Goal: Transaction & Acquisition: Purchase product/service

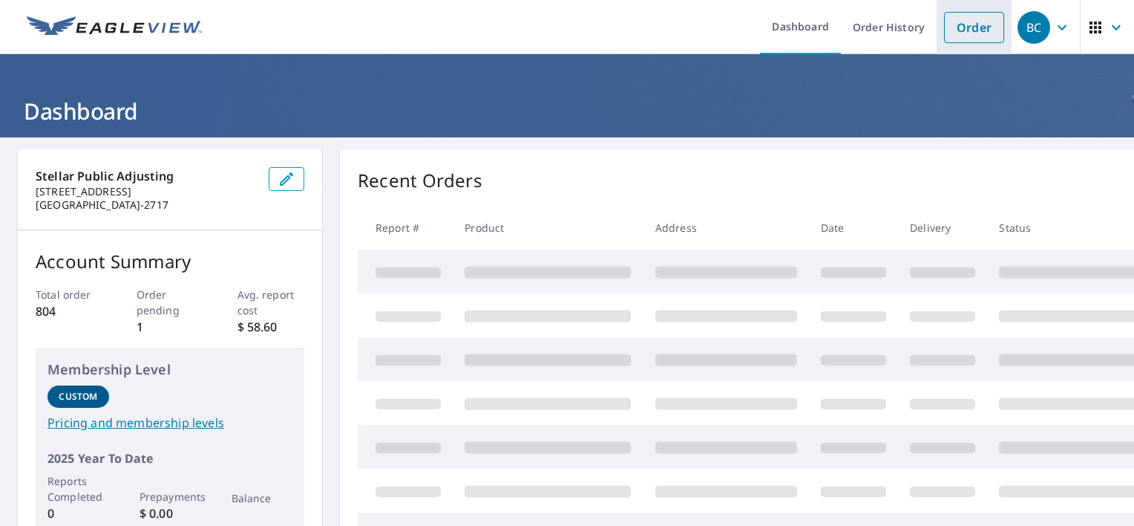
click at [953, 19] on link "Order" at bounding box center [974, 27] width 60 height 31
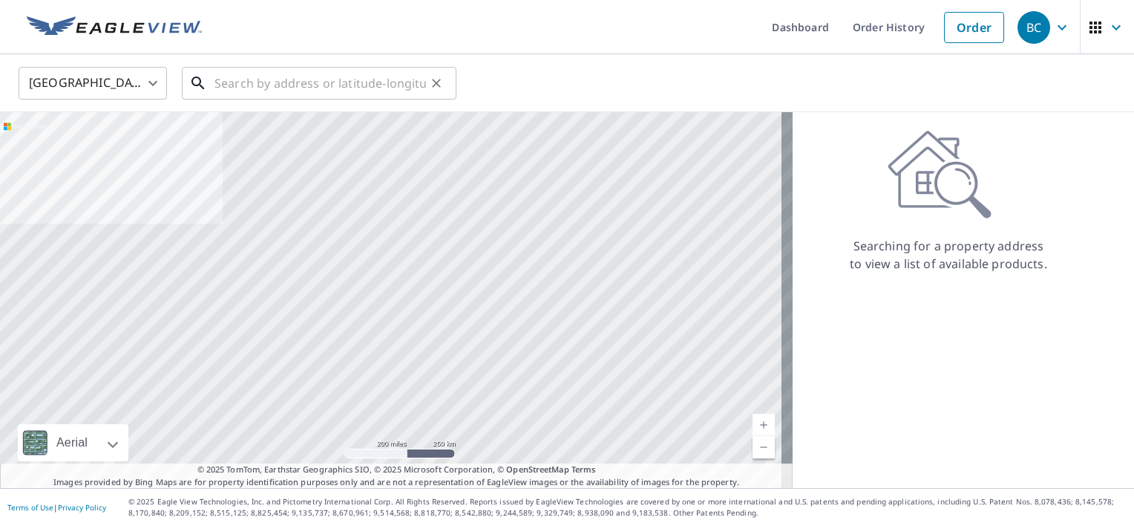
click at [324, 89] on input "text" at bounding box center [321, 83] width 212 height 42
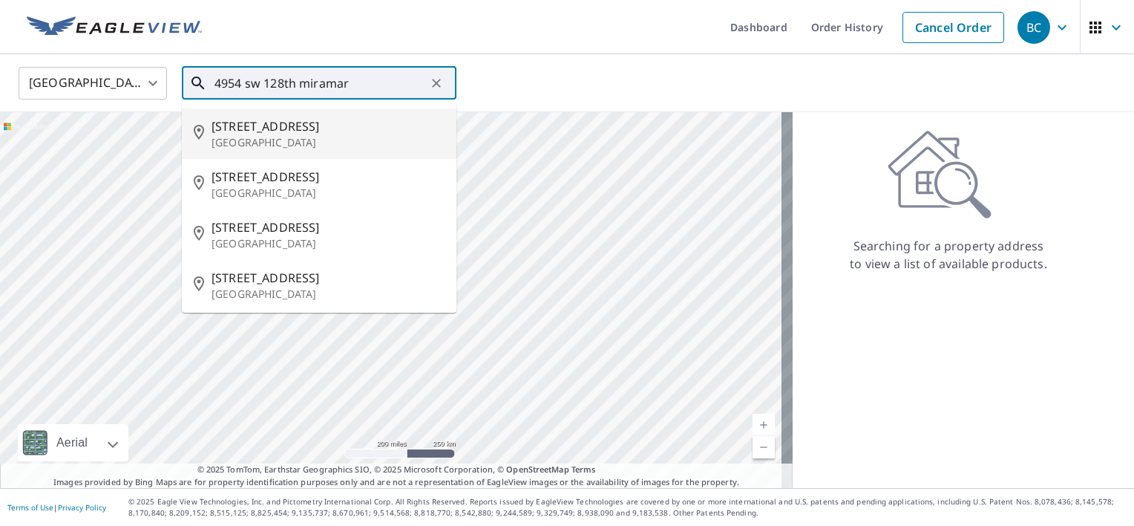
click at [288, 125] on span "[STREET_ADDRESS]" at bounding box center [328, 126] width 233 height 18
type input "[STREET_ADDRESS]"
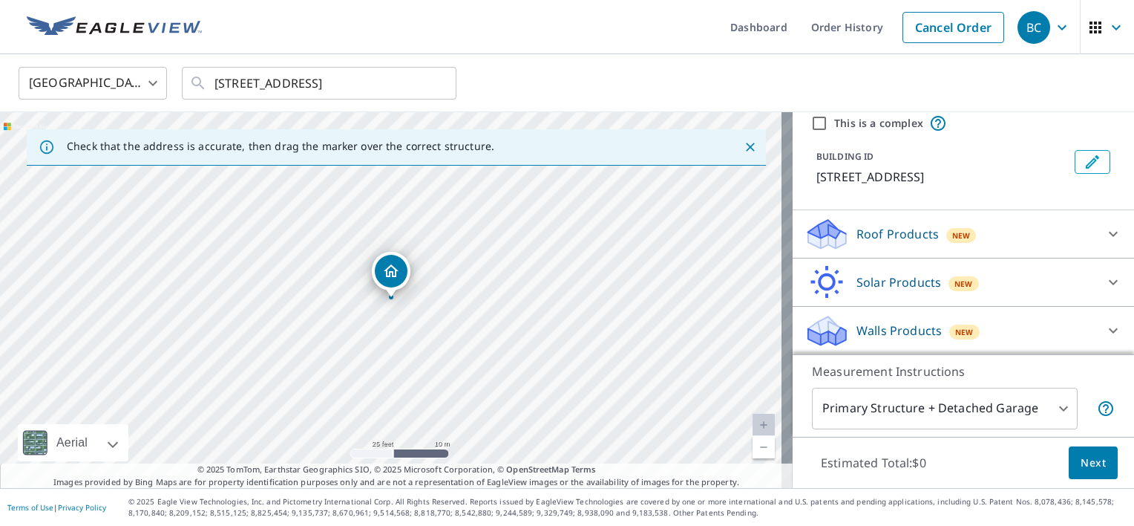
click at [1109, 330] on icon at bounding box center [1113, 330] width 9 height 5
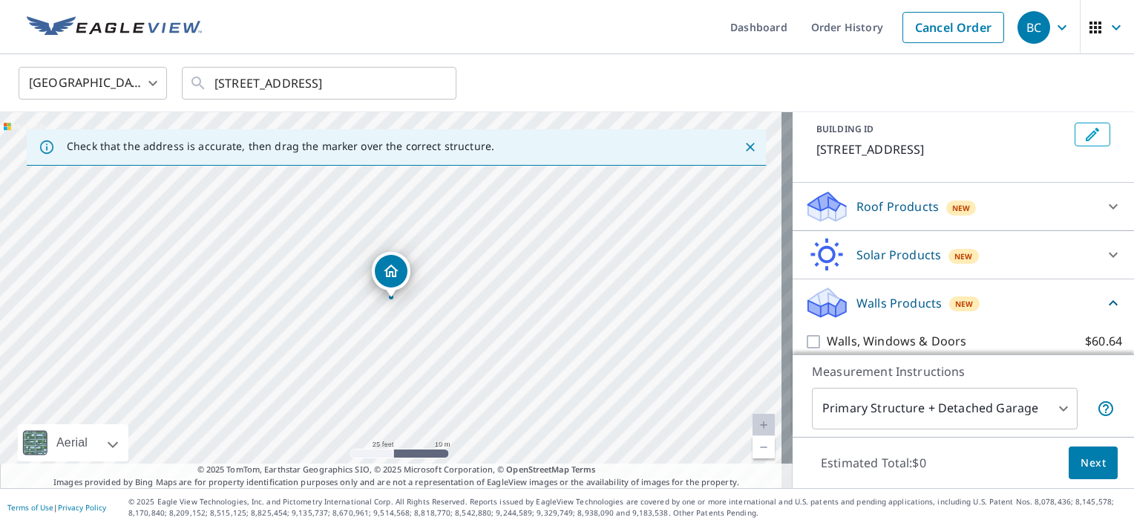
scroll to position [97, 0]
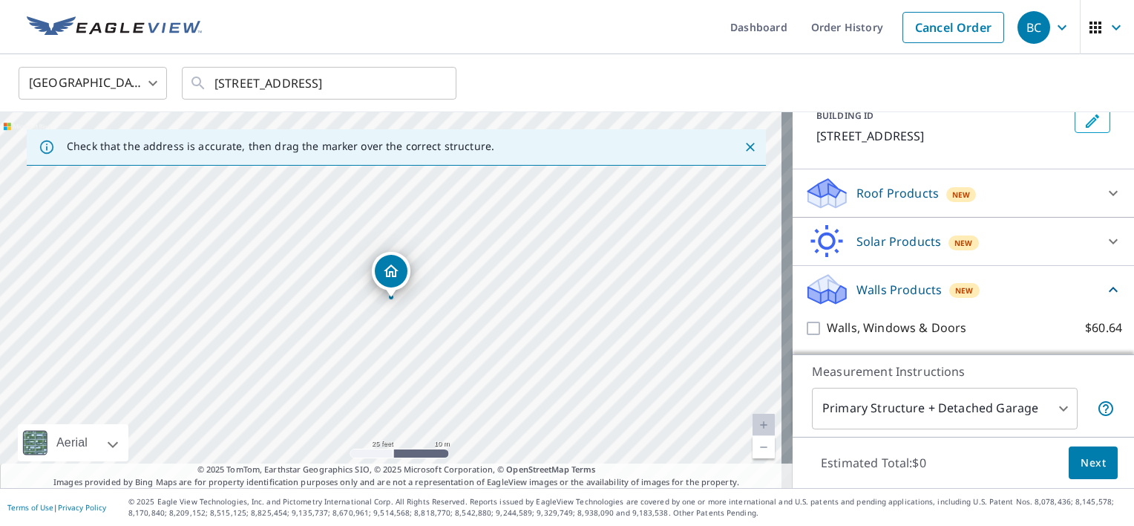
click at [866, 317] on div "Walls, Windows & Doors $60.64" at bounding box center [964, 328] width 318 height 42
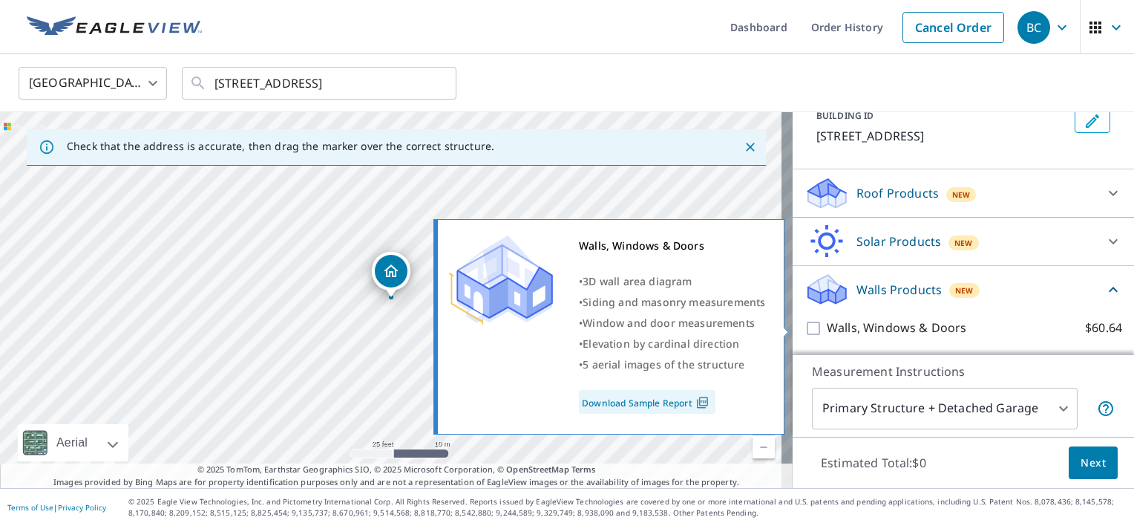
click at [894, 333] on p "Walls, Windows & Doors" at bounding box center [897, 328] width 140 height 19
click at [827, 333] on input "Walls, Windows & Doors $60.64" at bounding box center [816, 328] width 22 height 18
checkbox input "true"
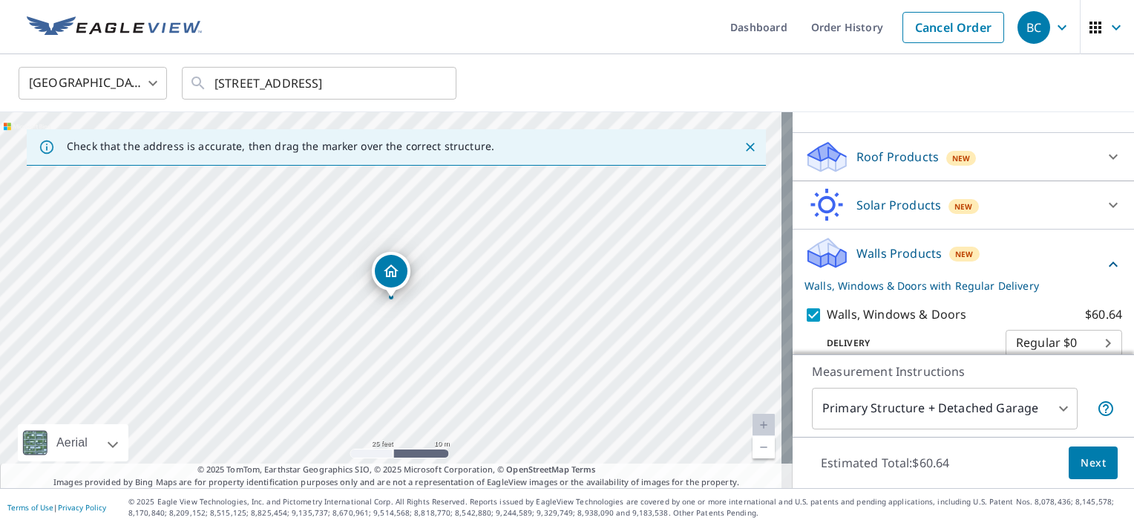
scroll to position [152, 0]
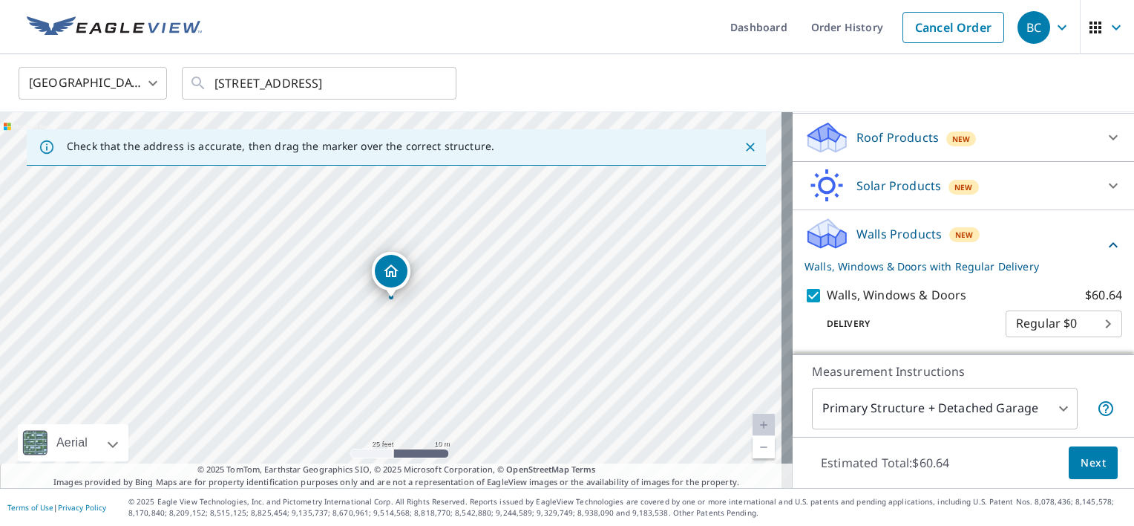
click at [1081, 466] on span "Next" at bounding box center [1093, 463] width 25 height 19
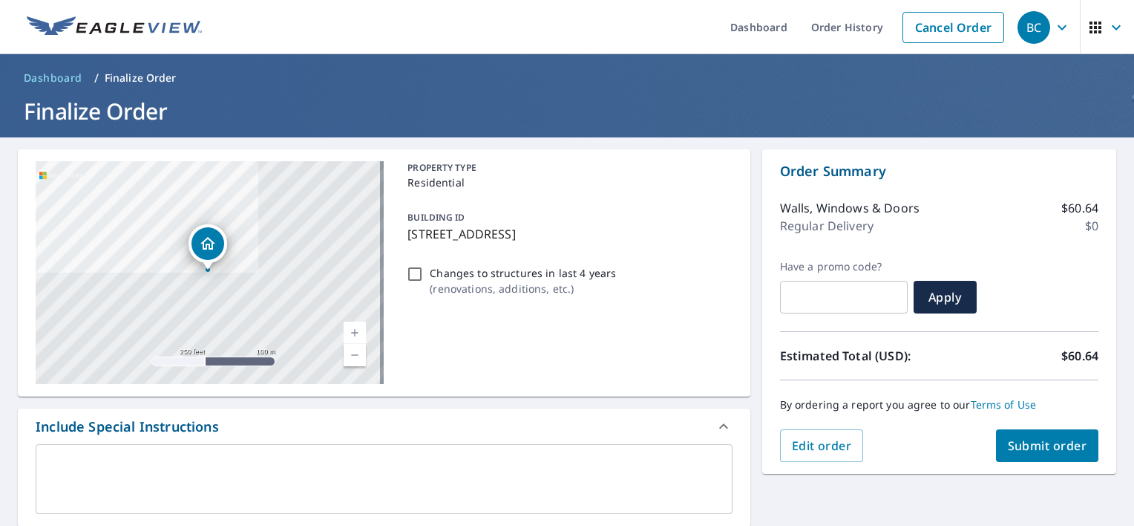
click at [1058, 442] on span "Submit order" at bounding box center [1047, 445] width 79 height 16
